Goal: Task Accomplishment & Management: Use online tool/utility

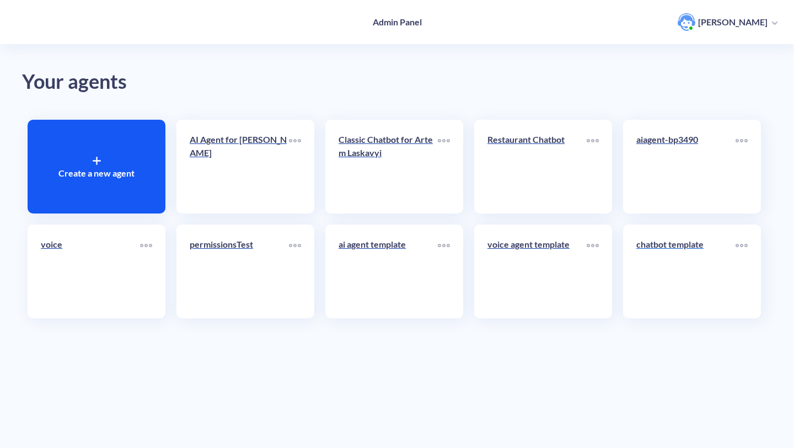
click at [650, 303] on link "chatbot template" at bounding box center [686, 271] width 99 height 67
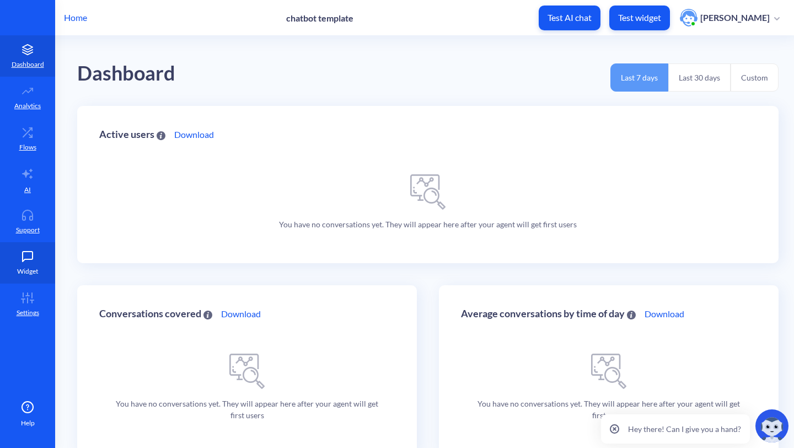
click at [28, 262] on link "Widget" at bounding box center [27, 262] width 55 height 41
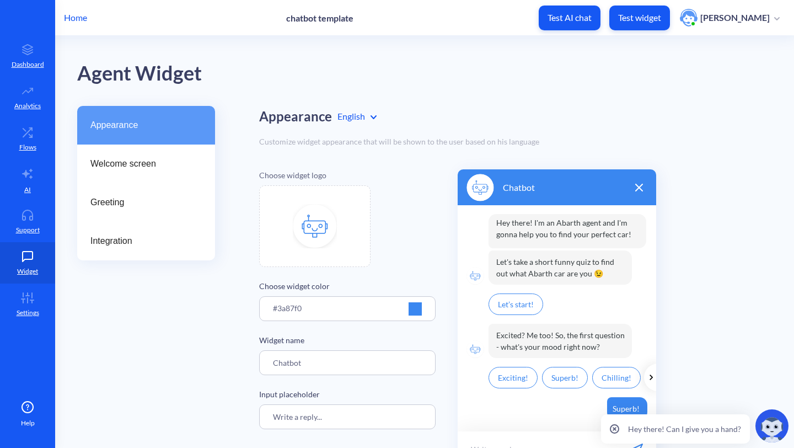
click at [79, 22] on p "Home" at bounding box center [75, 17] width 23 height 13
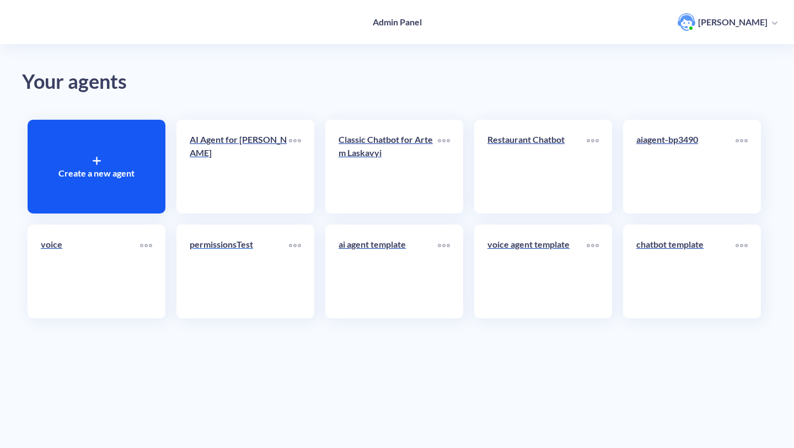
click at [275, 273] on link "permissionsTest" at bounding box center [239, 271] width 99 height 67
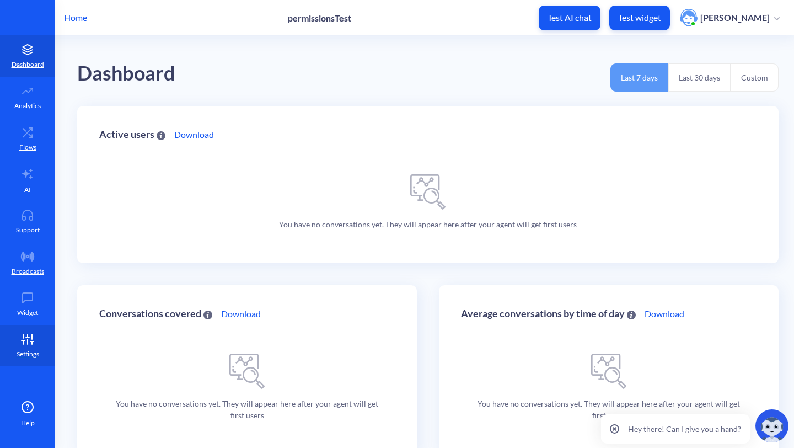
click at [29, 360] on link "Settings" at bounding box center [27, 345] width 55 height 41
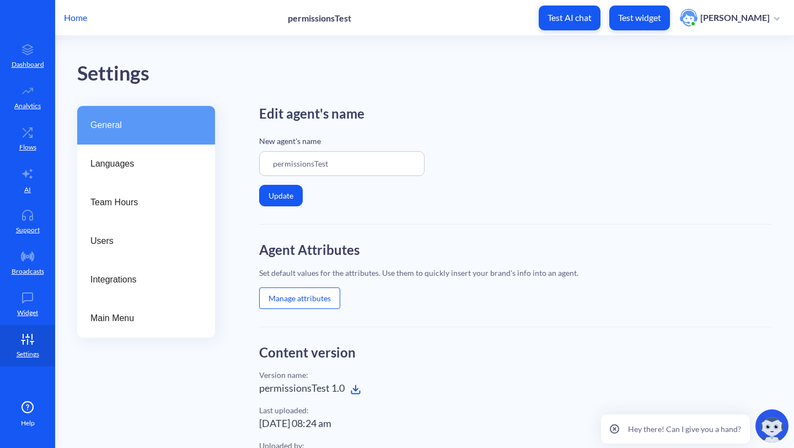
click at [67, 22] on p "Home" at bounding box center [75, 17] width 23 height 13
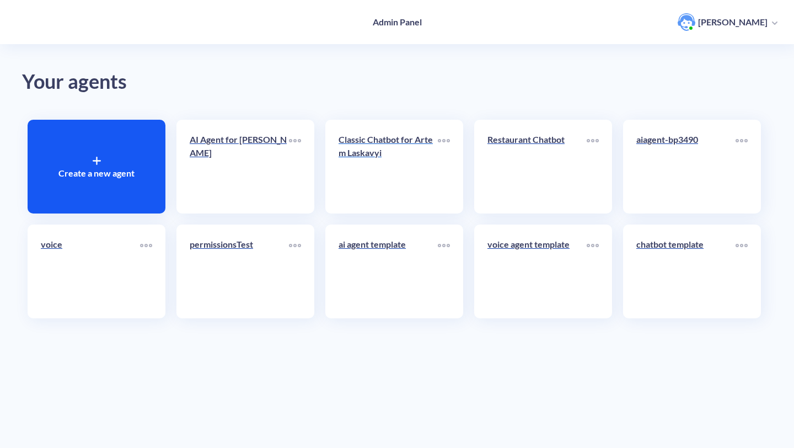
click at [356, 180] on link "Classic Chatbot for Artem Laskavyi" at bounding box center [388, 166] width 99 height 67
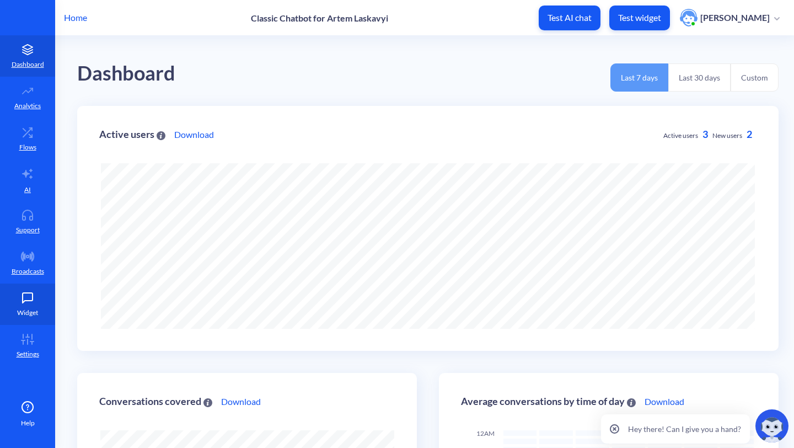
scroll to position [448, 794]
click at [41, 311] on link "Widget" at bounding box center [27, 304] width 55 height 41
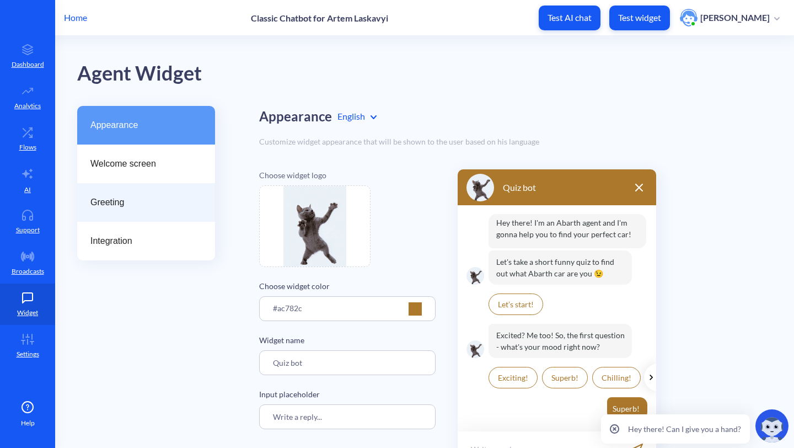
click at [186, 210] on div "Greeting" at bounding box center [146, 202] width 138 height 39
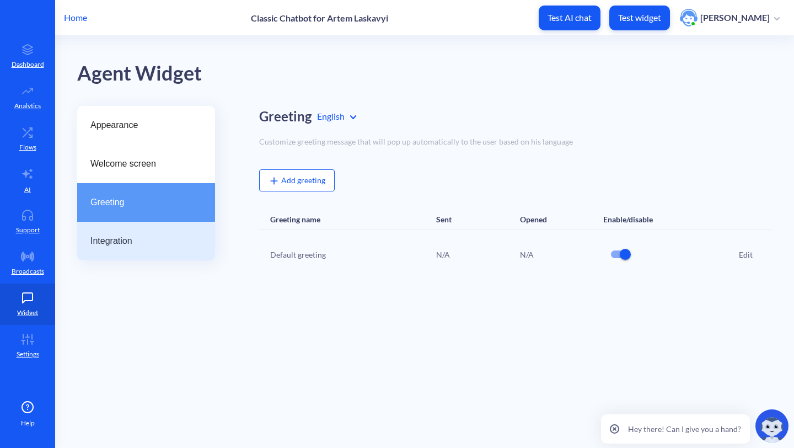
click at [179, 240] on span "Integration" at bounding box center [141, 240] width 103 height 13
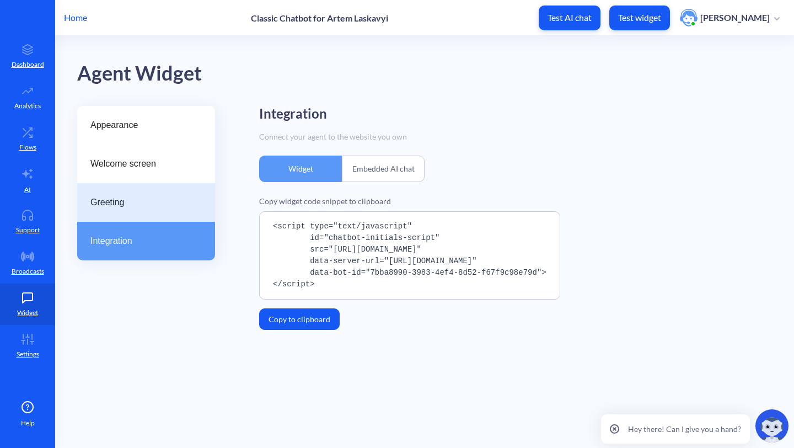
click at [175, 210] on div "Greeting" at bounding box center [146, 202] width 138 height 39
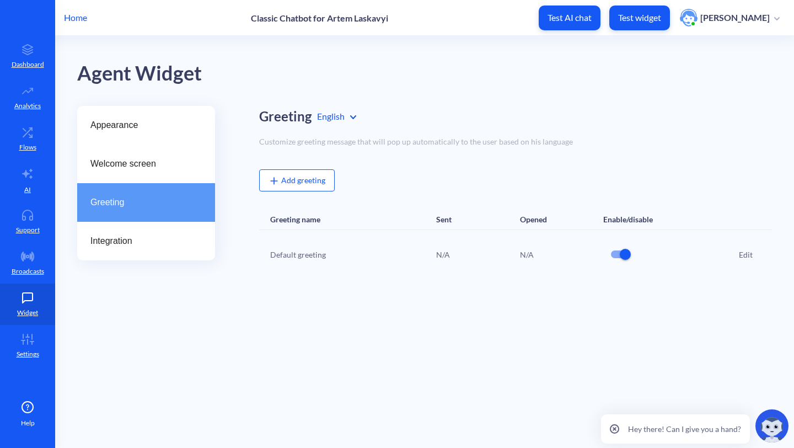
click at [287, 183] on span "Add greeting" at bounding box center [297, 179] width 57 height 9
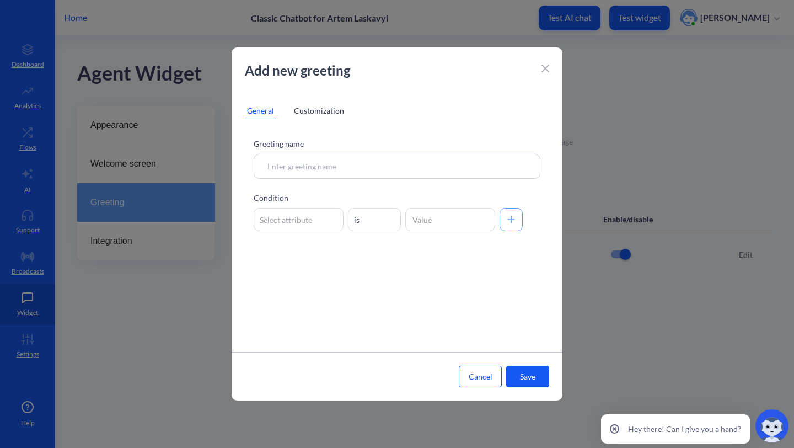
click at [543, 66] on icon at bounding box center [545, 68] width 7 height 7
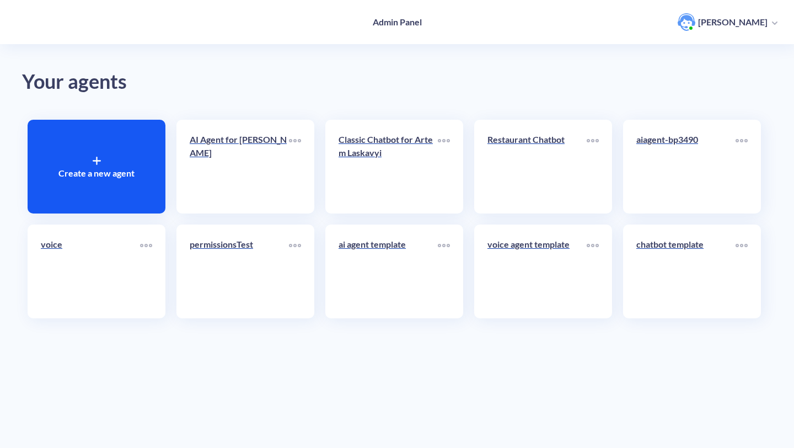
click at [330, 186] on div "Classic Chatbot for Artem Laskavyi" at bounding box center [395, 167] width 138 height 94
click at [360, 181] on link "Classic Chatbot for Artem Laskavyi" at bounding box center [388, 166] width 99 height 67
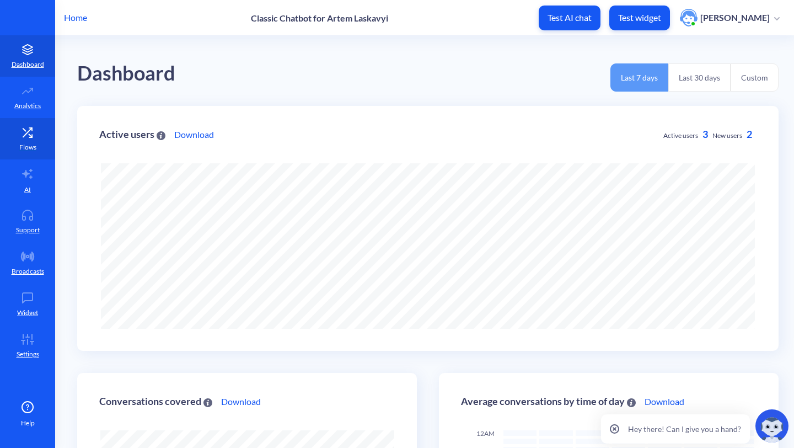
click at [35, 146] on p "Flows" at bounding box center [27, 147] width 17 height 10
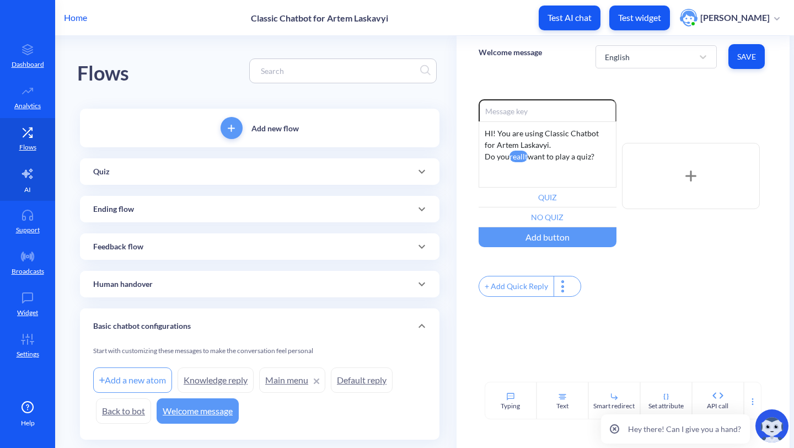
click at [31, 171] on icon at bounding box center [27, 174] width 10 height 10
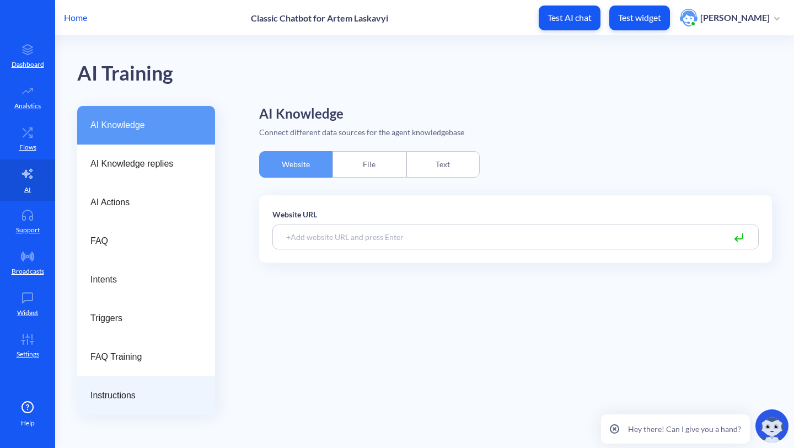
click at [141, 389] on span "Instructions" at bounding box center [141, 395] width 103 height 13
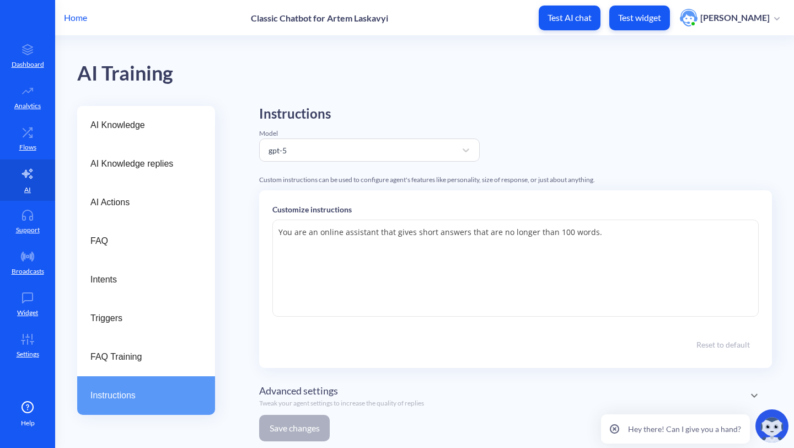
click at [301, 301] on textarea "You are an online assistant that gives short answers that are no longer than 10…" at bounding box center [516, 268] width 487 height 97
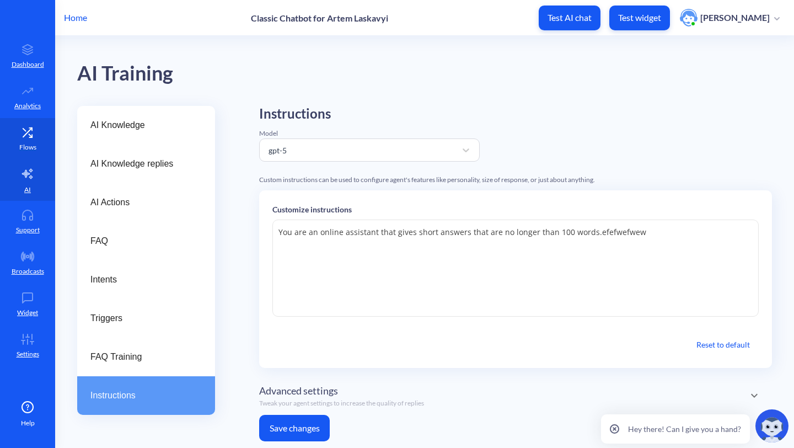
type textarea "You are an online assistant that gives short answers that are no longer than 10…"
click at [20, 127] on icon at bounding box center [28, 132] width 22 height 11
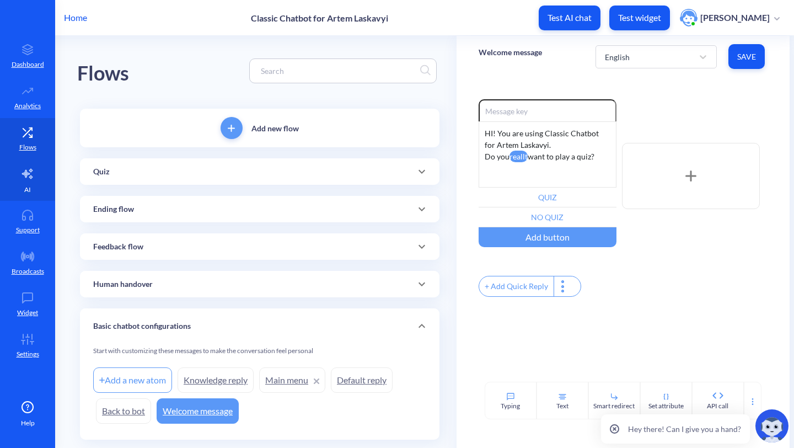
click at [23, 170] on icon at bounding box center [27, 173] width 13 height 13
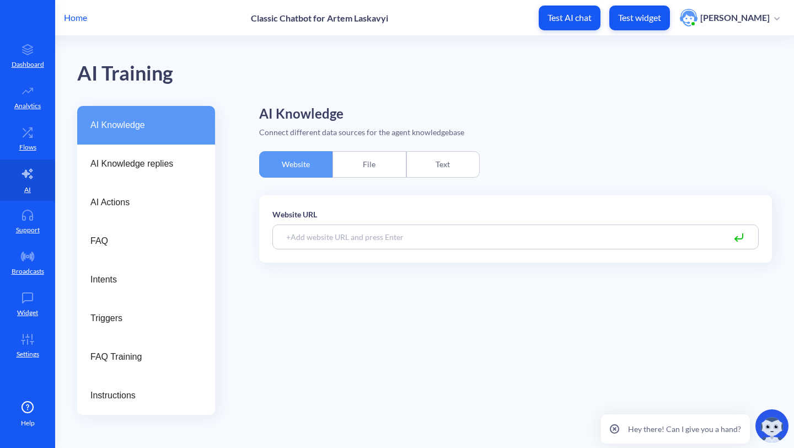
click at [119, 417] on main "AI Training AI Knowledge AI Knowledge replies AI Actions FAQ Intents Triggers F…" at bounding box center [424, 242] width 739 height 412
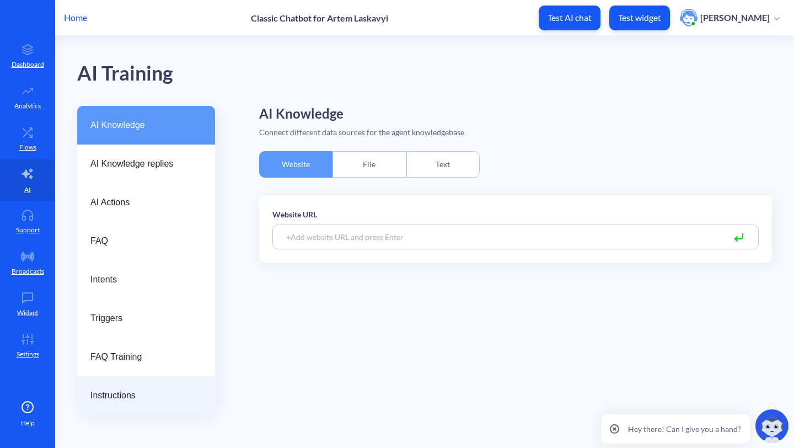
click at [119, 414] on div "Instructions" at bounding box center [146, 395] width 138 height 39
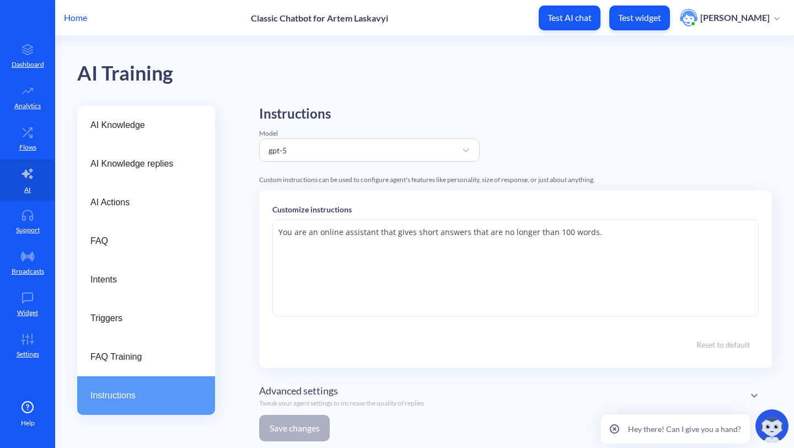
click at [530, 212] on p "Customize instructions" at bounding box center [516, 210] width 487 height 12
click at [616, 243] on textarea "You are an online assistant that gives short answers that are no longer than 10…" at bounding box center [516, 268] width 487 height 97
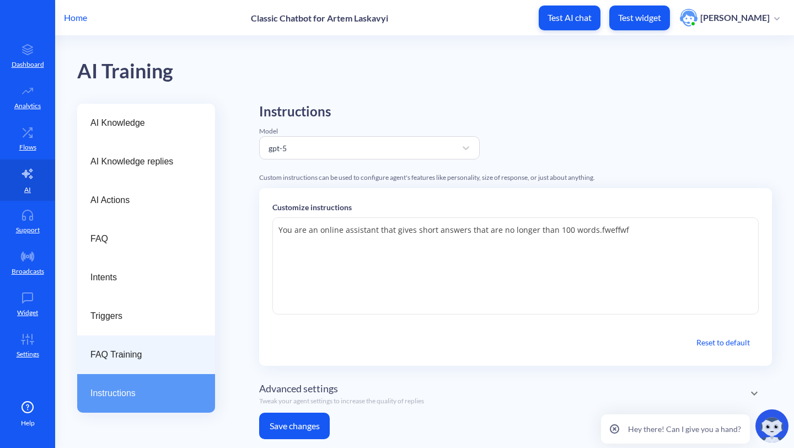
type textarea "You are an online assistant that gives short answers that are no longer than 10…"
click at [164, 354] on span "FAQ Training" at bounding box center [141, 354] width 103 height 13
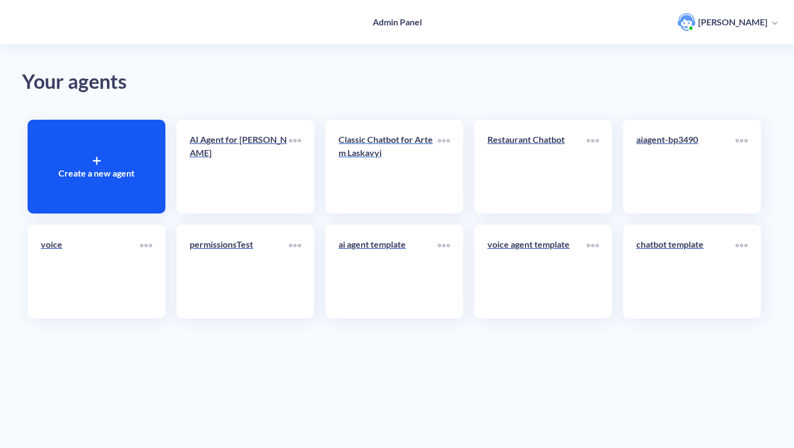
click at [410, 182] on link "Classic Chatbot for Artem Laskavyi" at bounding box center [388, 166] width 99 height 67
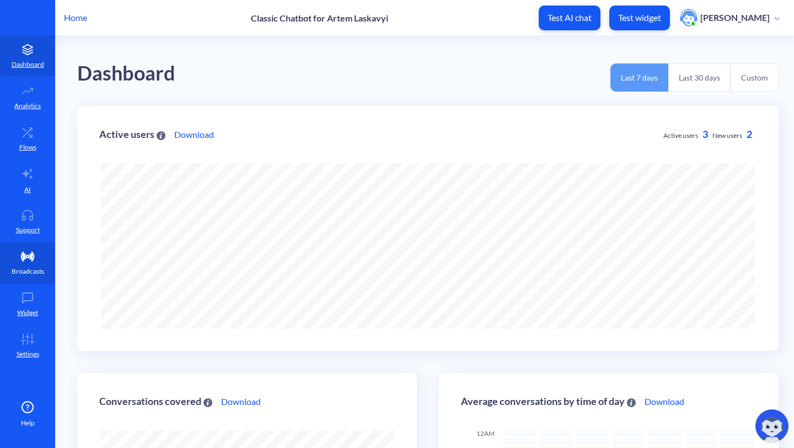
scroll to position [448, 794]
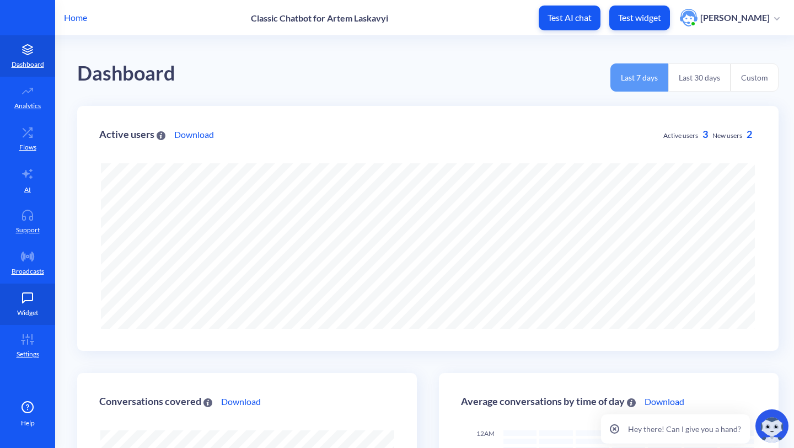
click at [20, 287] on link "Widget" at bounding box center [27, 304] width 55 height 41
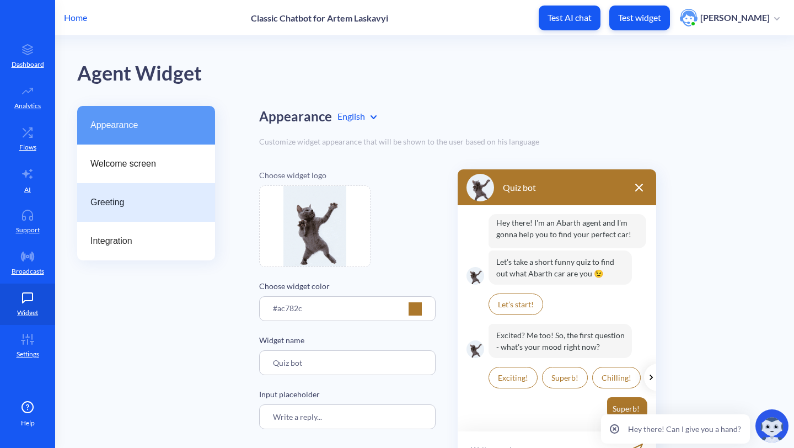
click at [140, 216] on div "Greeting" at bounding box center [146, 202] width 138 height 39
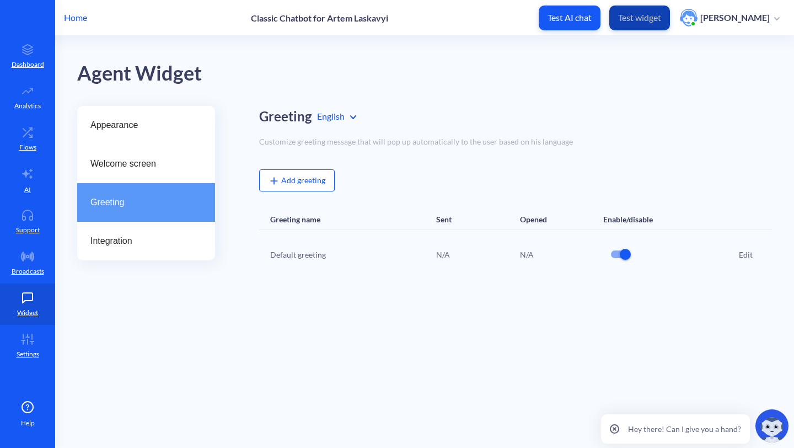
click at [657, 9] on button "Test widget" at bounding box center [640, 18] width 61 height 25
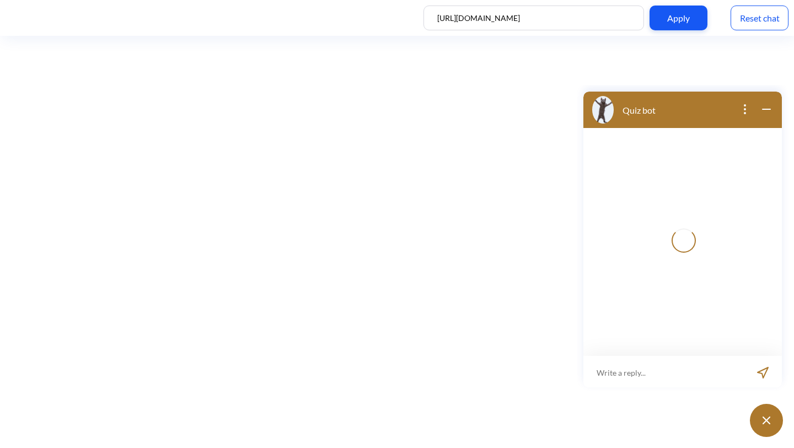
scroll to position [2, 0]
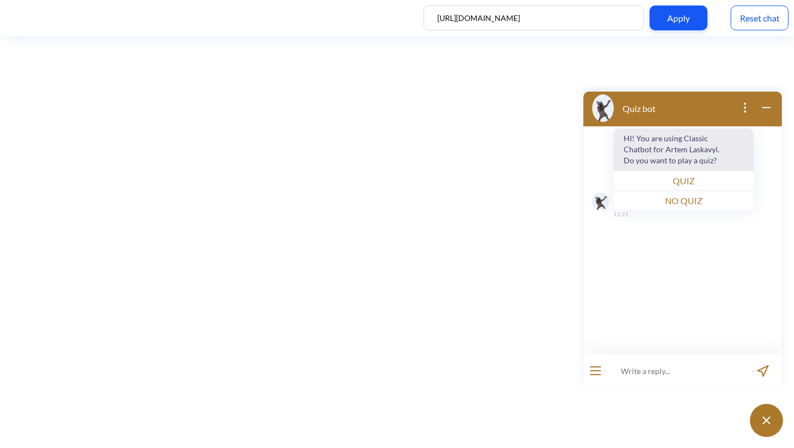
click at [755, 9] on div "Reset chat" at bounding box center [760, 18] width 58 height 25
